Goal: Communication & Community: Participate in discussion

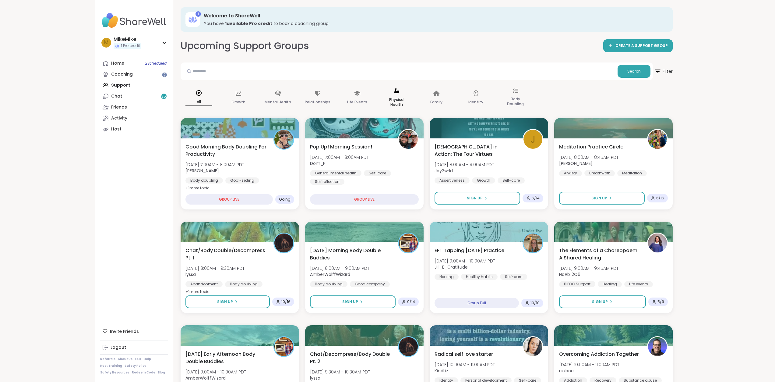
drag, startPoint x: 0, startPoint y: 0, endPoint x: 412, endPoint y: 113, distance: 427.4
click at [412, 113] on div "Physical Health" at bounding box center [397, 98] width 37 height 30
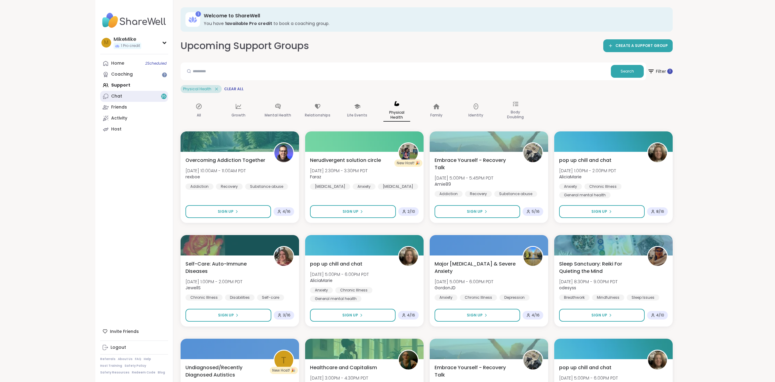
click at [114, 100] on link "Chat 35" at bounding box center [134, 96] width 68 height 11
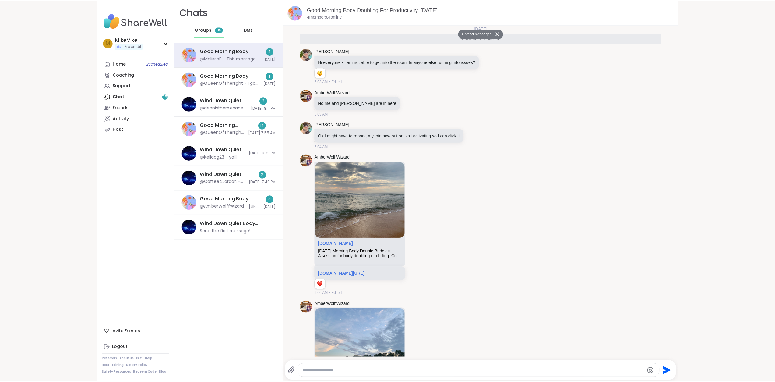
scroll to position [562, 0]
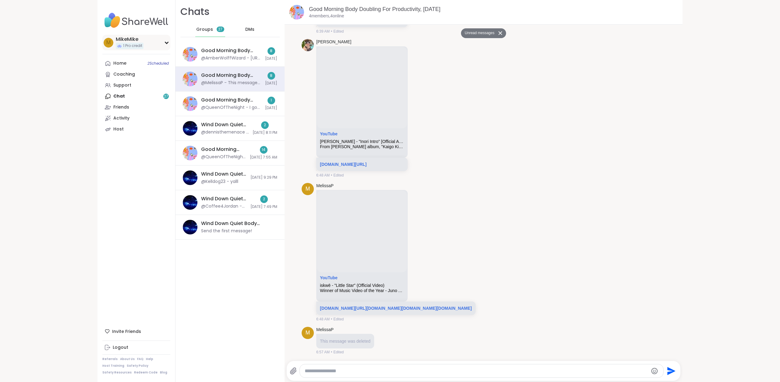
click at [125, 45] on span "1 Pro credit" at bounding box center [132, 45] width 19 height 5
click at [126, 61] on link "Profile" at bounding box center [136, 59] width 68 height 11
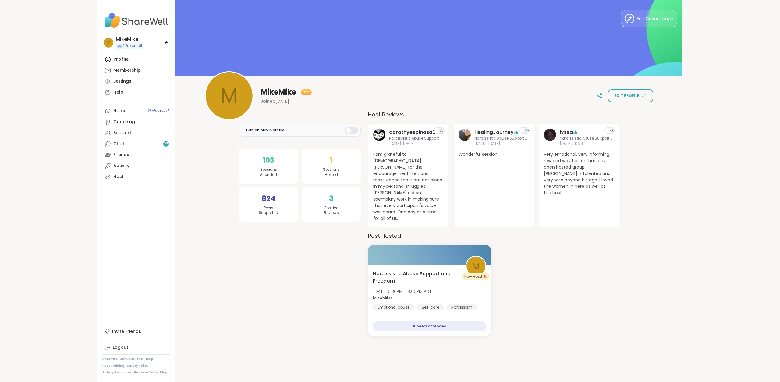
click at [399, 82] on div "M [PERSON_NAME] Host Joined [DATE] Edit profile" at bounding box center [429, 95] width 448 height 49
click at [240, 279] on div "Turn on public profile 103 Sessions Attended 824 Peers Supported 1 Sessions Hos…" at bounding box center [300, 223] width 122 height 224
click at [127, 17] on img at bounding box center [136, 20] width 68 height 21
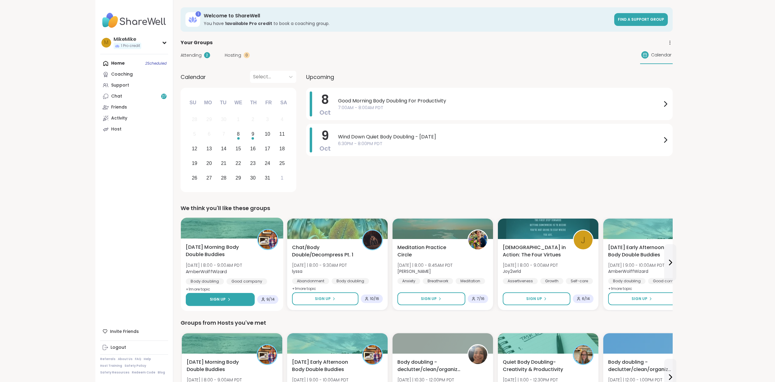
click at [234, 299] on button "Sign Up" at bounding box center [220, 299] width 69 height 13
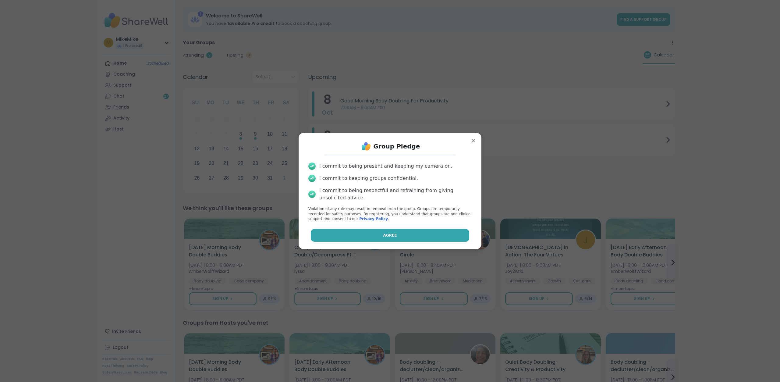
click at [392, 233] on button "Agree" at bounding box center [390, 235] width 159 height 13
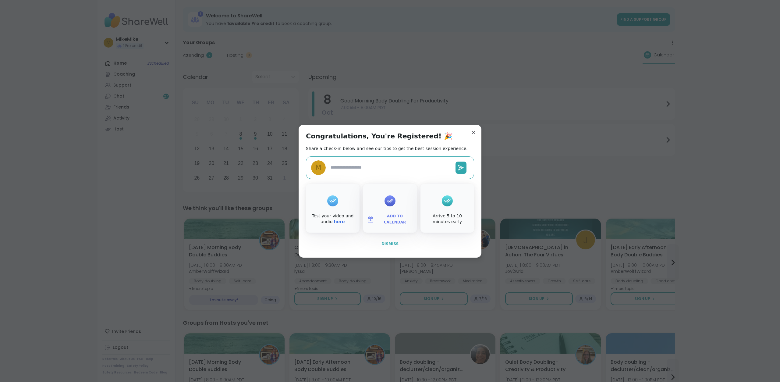
click at [368, 246] on button "Dismiss" at bounding box center [390, 243] width 168 height 13
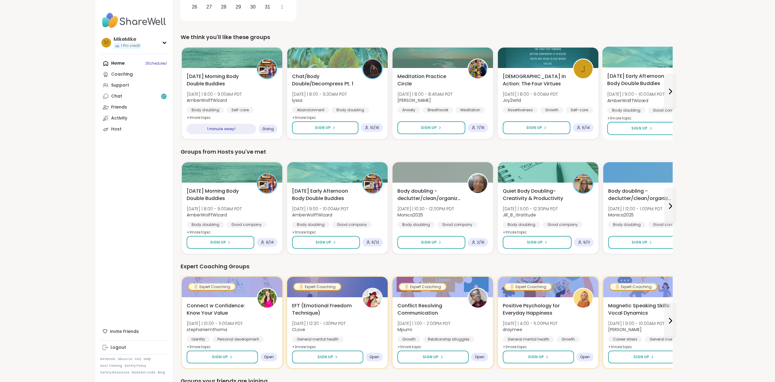
scroll to position [91, 0]
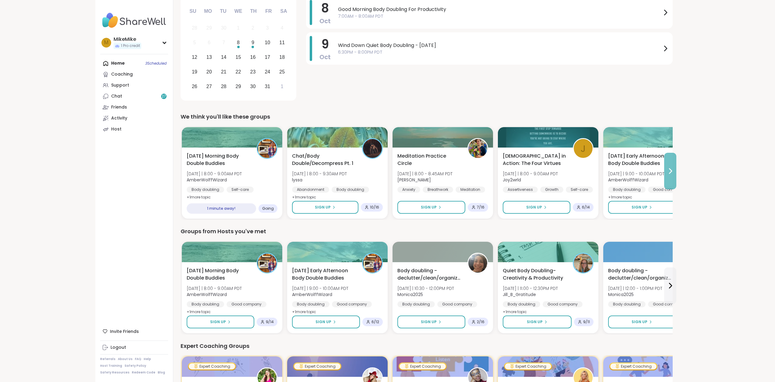
click at [671, 162] on button at bounding box center [670, 171] width 12 height 37
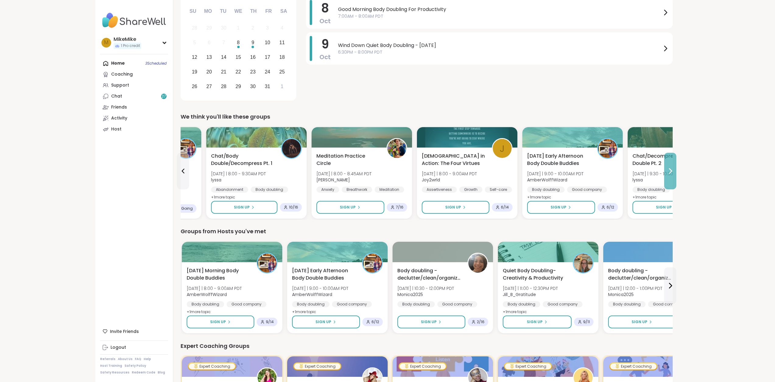
click at [671, 162] on button at bounding box center [670, 171] width 12 height 37
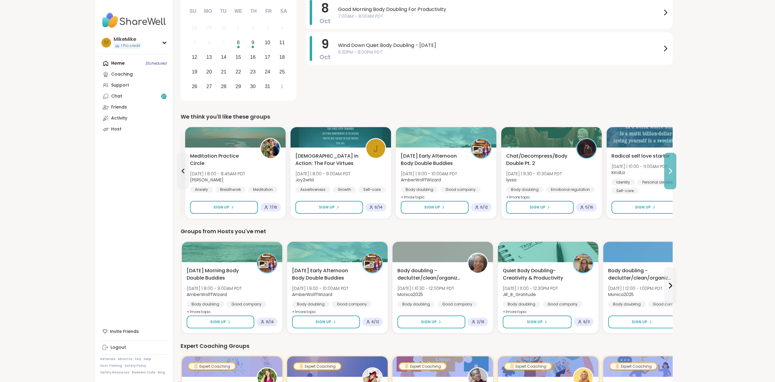
click at [671, 162] on button at bounding box center [670, 171] width 12 height 37
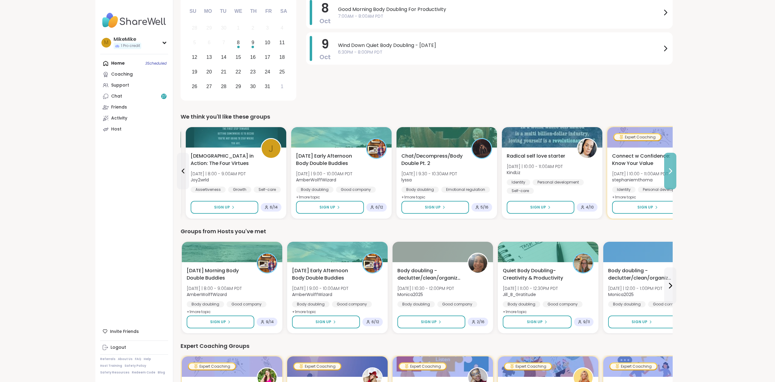
click at [671, 162] on button at bounding box center [670, 171] width 12 height 37
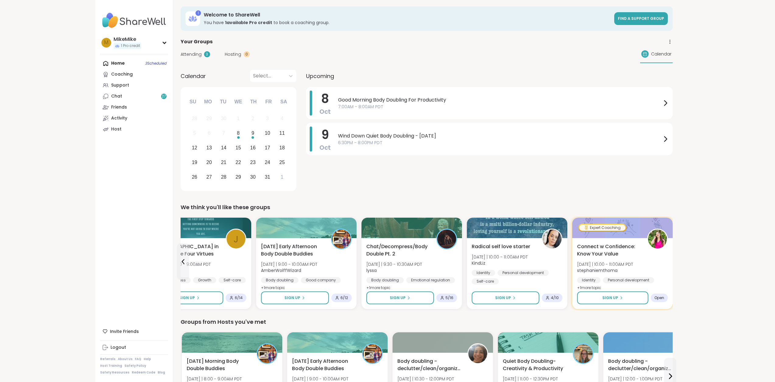
scroll to position [0, 0]
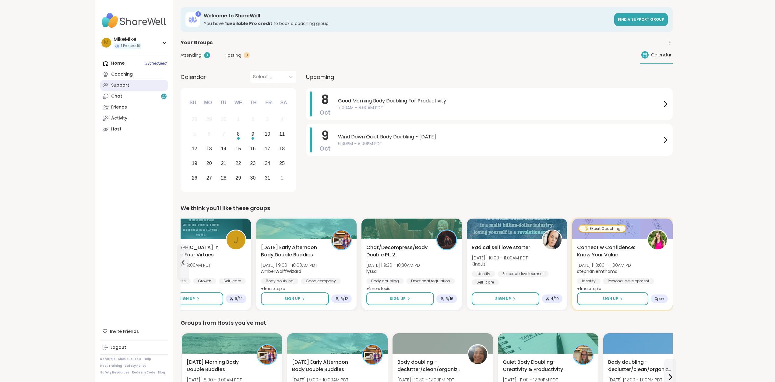
click at [140, 82] on link "Support" at bounding box center [134, 85] width 68 height 11
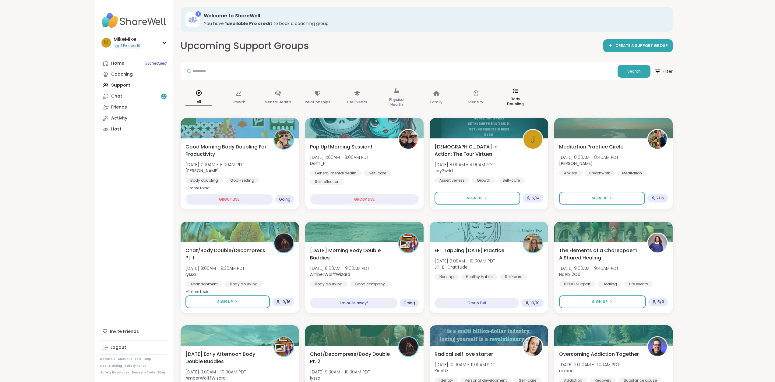
click at [516, 99] on p "Body Doubling" at bounding box center [515, 101] width 27 height 12
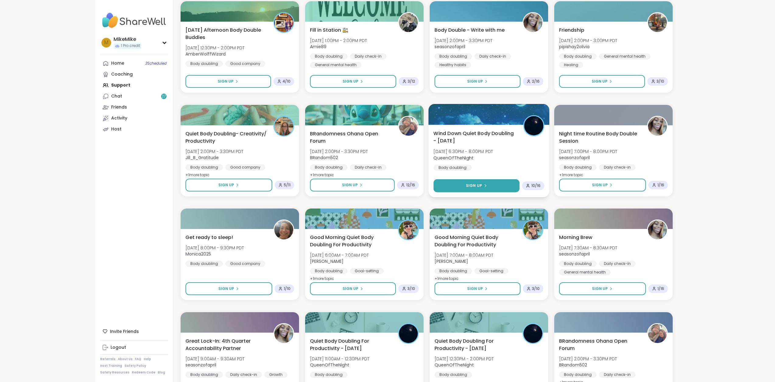
scroll to position [335, 0]
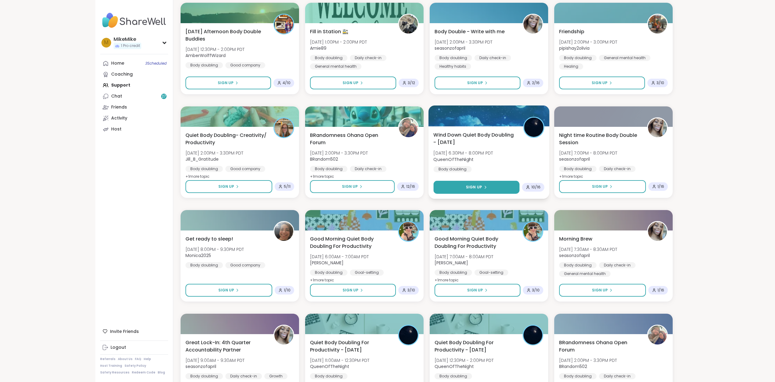
click at [493, 184] on button "Sign Up" at bounding box center [476, 187] width 86 height 13
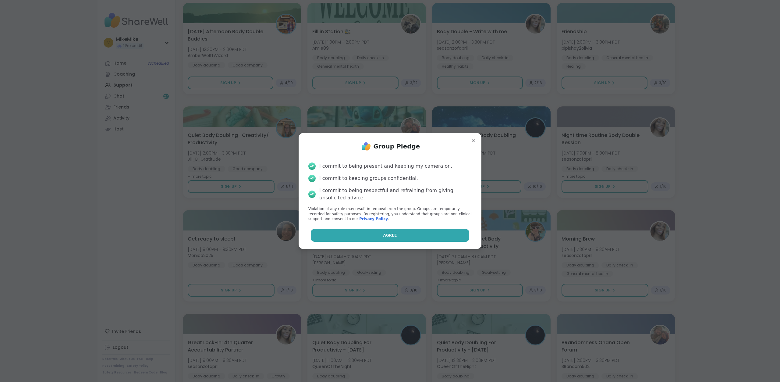
click at [383, 235] on span "Agree" at bounding box center [390, 234] width 14 height 5
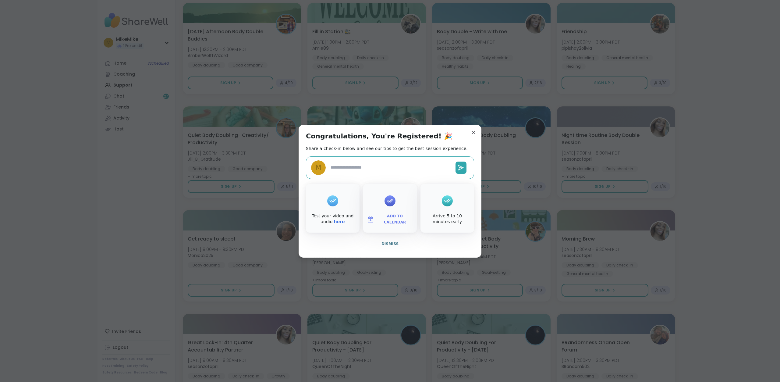
type textarea "*"
click at [394, 244] on span "Dismiss" at bounding box center [389, 244] width 17 height 4
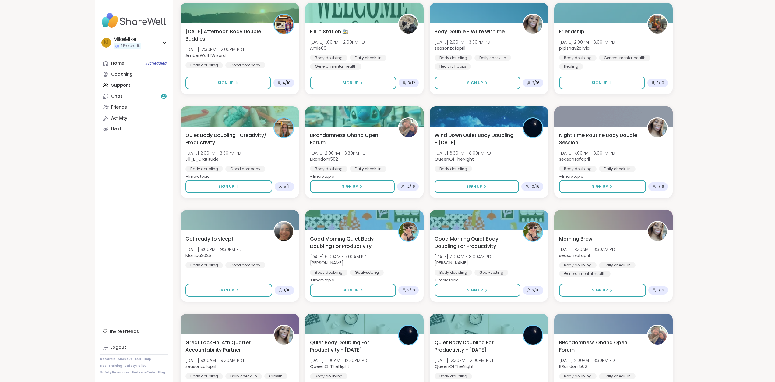
click at [721, 150] on div "MikeMike 1 Pro credit M MikeMike 1 Pro credit Profile Membership Settings Help …" at bounding box center [387, 203] width 775 height 1076
click at [733, 149] on div "MikeMike 1 Pro credit M MikeMike 1 Pro credit Profile Membership Settings Help …" at bounding box center [387, 203] width 775 height 1076
click at [725, 144] on div "MikeMike 1 Pro credit M MikeMike 1 Pro credit Profile Membership Settings Help …" at bounding box center [387, 203] width 775 height 1076
click at [719, 141] on div "MikeMike 1 Pro credit M MikeMike 1 Pro credit Profile Membership Settings Help …" at bounding box center [387, 203] width 775 height 1076
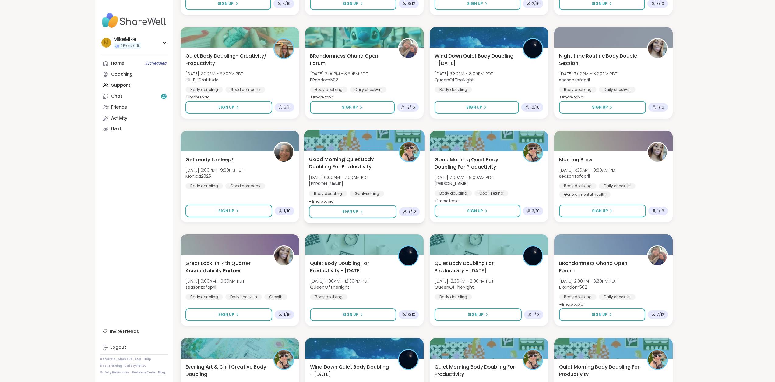
scroll to position [426, 0]
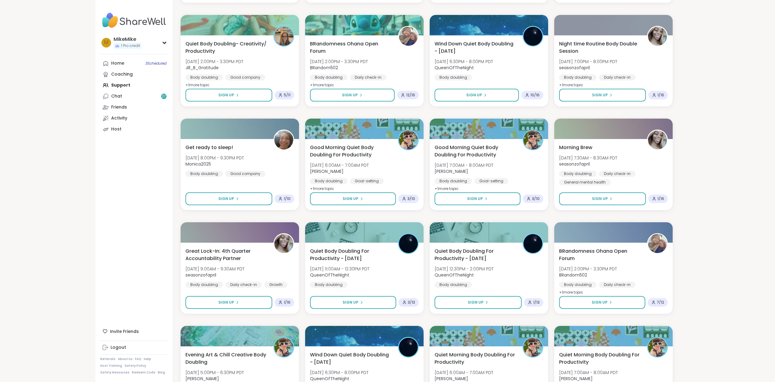
click at [702, 166] on div "MikeMike 1 Pro credit M MikeMike 1 Pro credit Profile Membership Settings Help …" at bounding box center [387, 112] width 775 height 1076
click at [76, 186] on div "MikeMike 1 Pro credit M MikeMike 1 Pro credit Profile Membership Settings Help …" at bounding box center [387, 112] width 775 height 1076
click at [72, 195] on div "MikeMike 1 Pro credit M MikeMike 1 Pro credit Profile Membership Settings Help …" at bounding box center [387, 112] width 775 height 1076
click at [29, 178] on div "MikeMike 1 Pro credit M MikeMike 1 Pro credit Profile Membership Settings Help …" at bounding box center [387, 112] width 775 height 1076
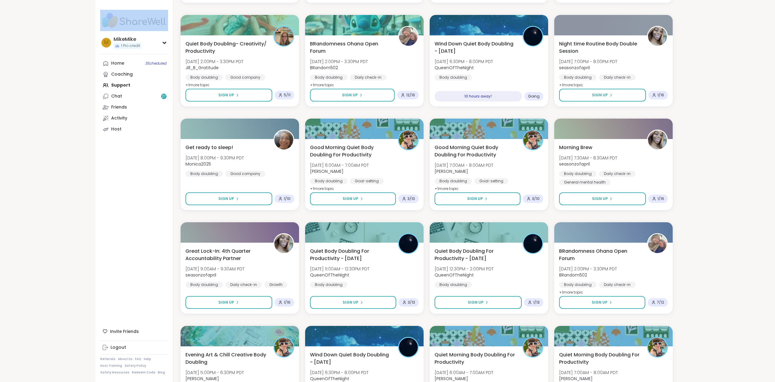
click at [48, 169] on div "MikeMike 1 Pro credit M MikeMike 1 Pro credit Profile Membership Settings Help …" at bounding box center [387, 112] width 775 height 1076
click at [140, 211] on div "M [PERSON_NAME] 1 Pro credit Profile Membership Settings Help Home 3 Scheduled …" at bounding box center [134, 191] width 78 height 382
